Goal: Find specific page/section: Find specific page/section

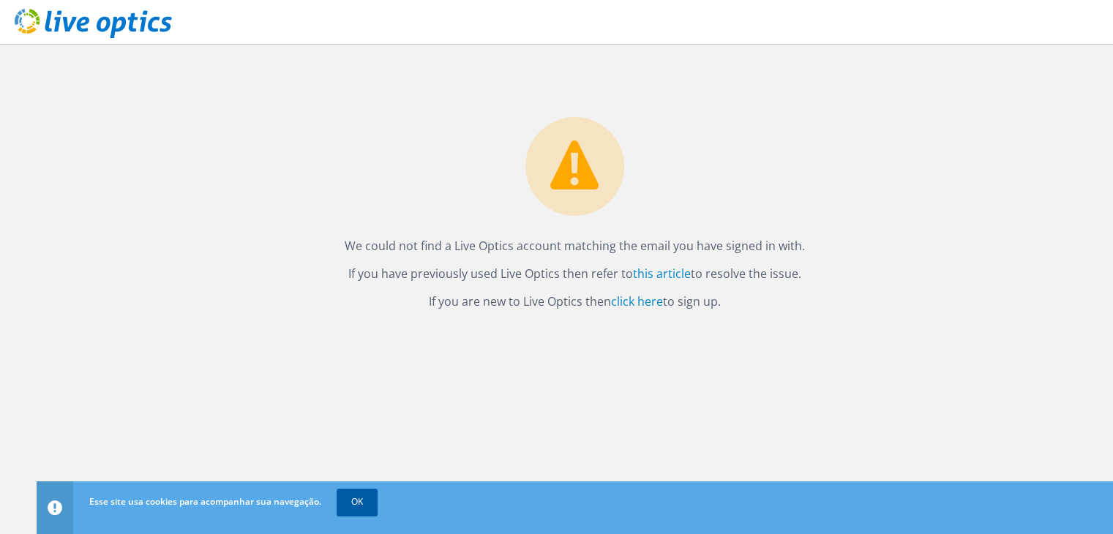
click at [353, 508] on link "OK" at bounding box center [357, 502] width 41 height 26
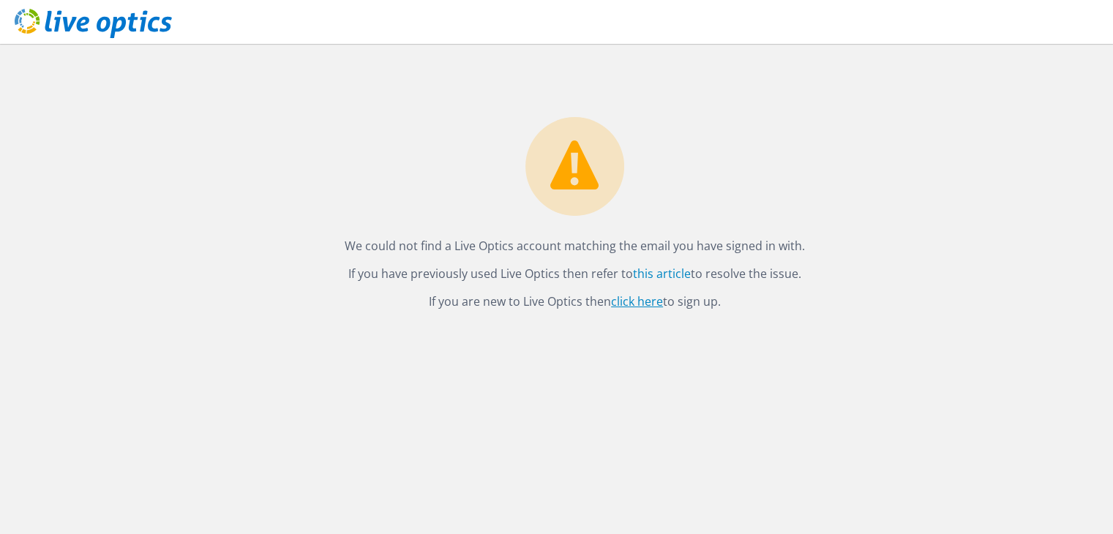
click at [637, 302] on link "click here" at bounding box center [637, 302] width 52 height 16
click at [104, 23] on icon at bounding box center [93, 24] width 157 height 30
drag, startPoint x: 0, startPoint y: 0, endPoint x: 641, endPoint y: 305, distance: 709.5
click at [641, 305] on link "click here" at bounding box center [637, 302] width 52 height 16
